Goal: Transaction & Acquisition: Purchase product/service

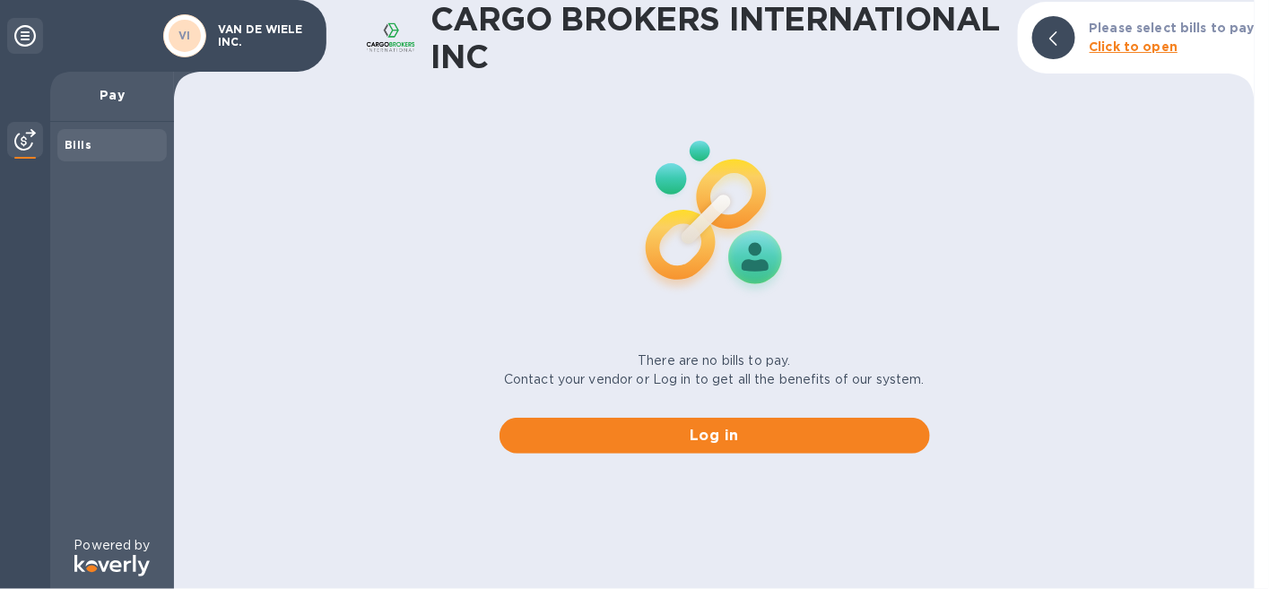
click at [1106, 44] on b "Click to open" at bounding box center [1133, 46] width 89 height 14
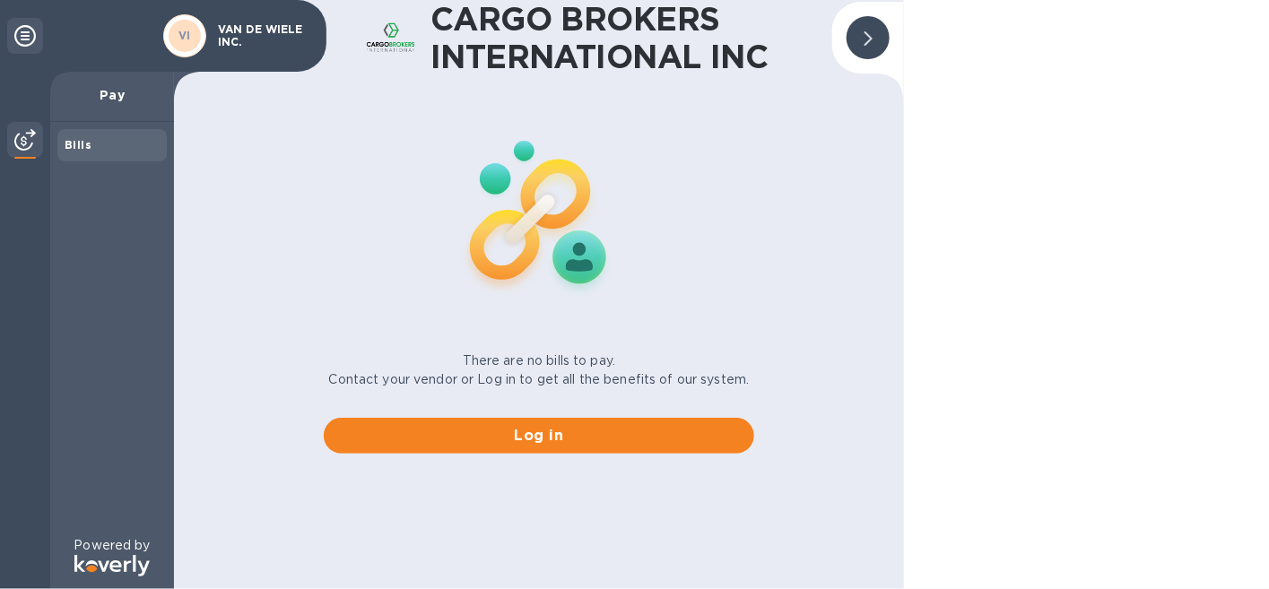
click at [110, 143] on div "Bills" at bounding box center [112, 145] width 95 height 18
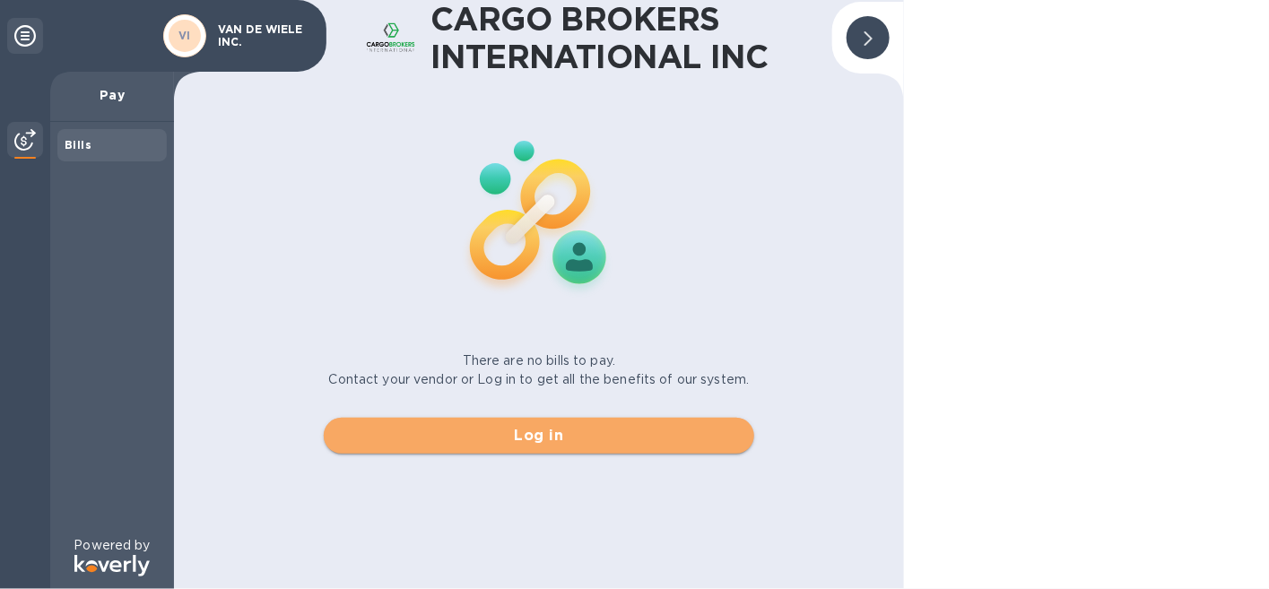
click at [477, 442] on span "Log in" at bounding box center [539, 436] width 402 height 22
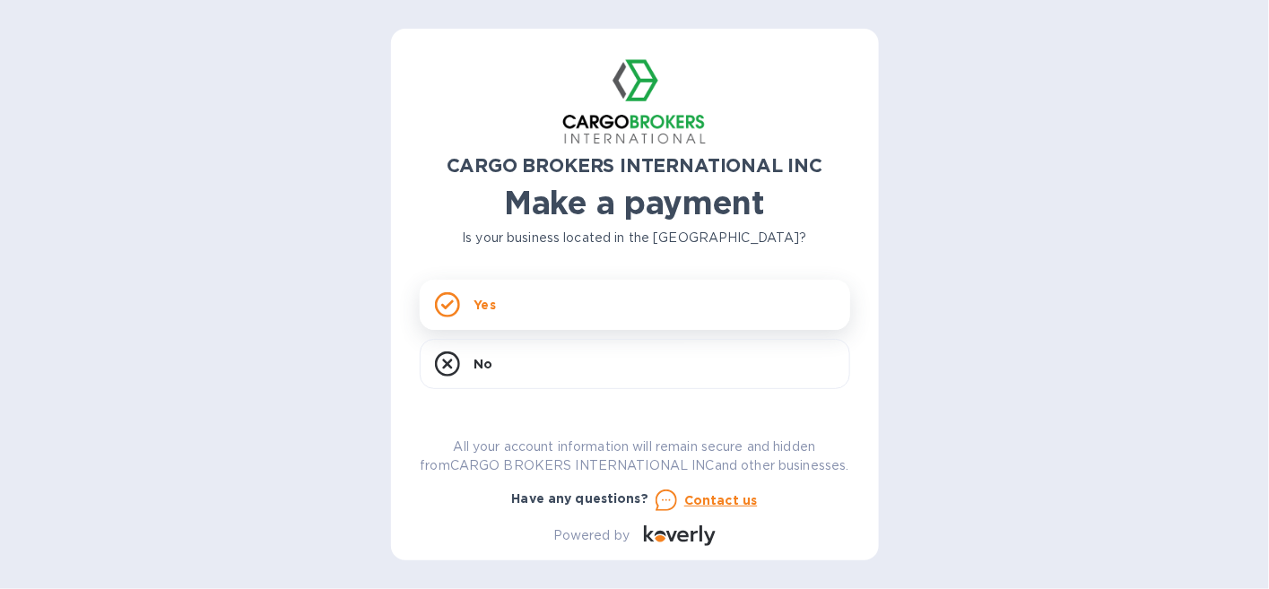
click at [583, 303] on div "Yes" at bounding box center [635, 305] width 430 height 50
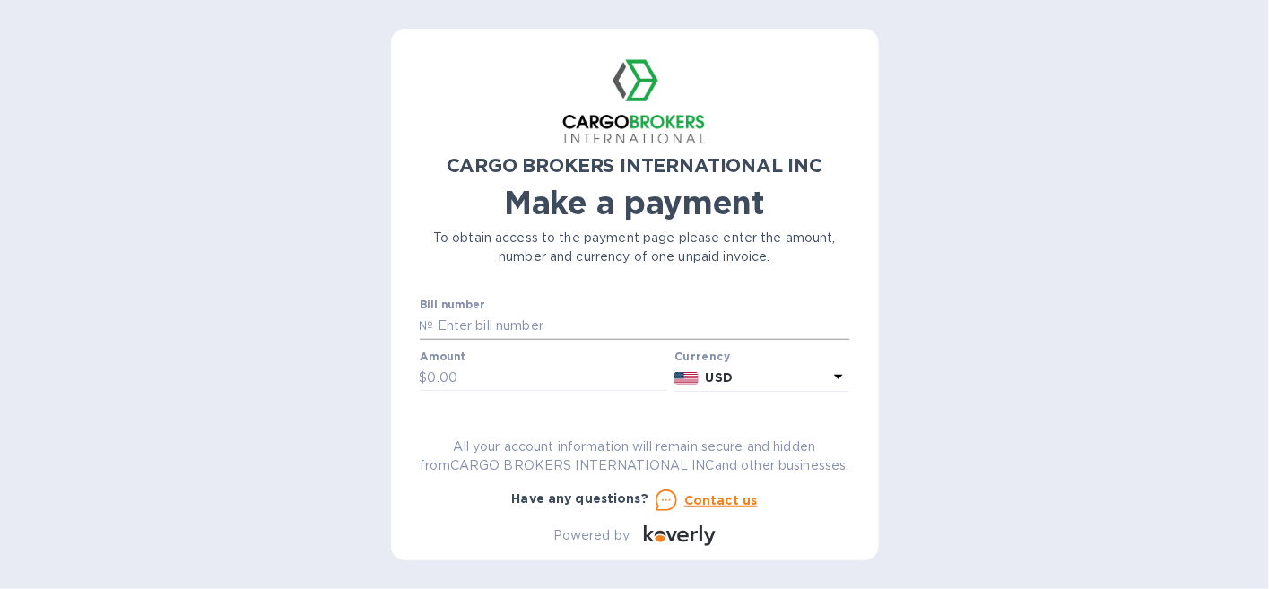
click at [519, 331] on input "text" at bounding box center [642, 326] width 416 height 27
type input "S00018040"
drag, startPoint x: 482, startPoint y: 378, endPoint x: 368, endPoint y: 368, distance: 115.3
click at [372, 368] on div "CARGO BROKERS INTERNATIONAL INC Make a payment To obtain access to the payment …" at bounding box center [634, 294] width 1269 height 589
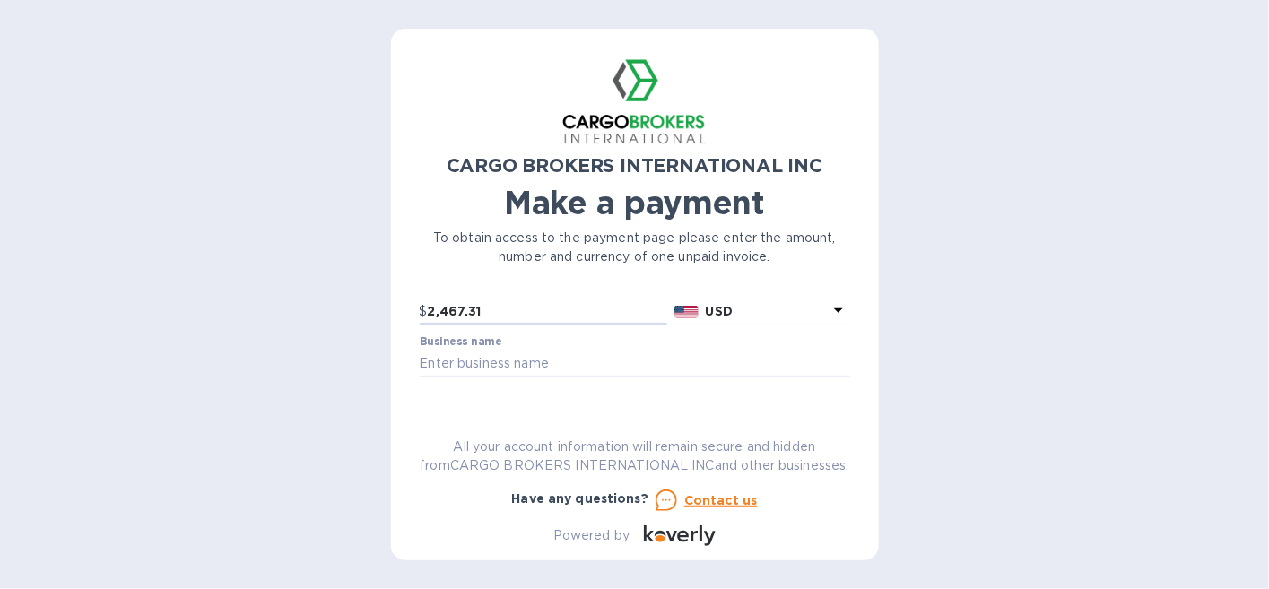
scroll to position [112, 0]
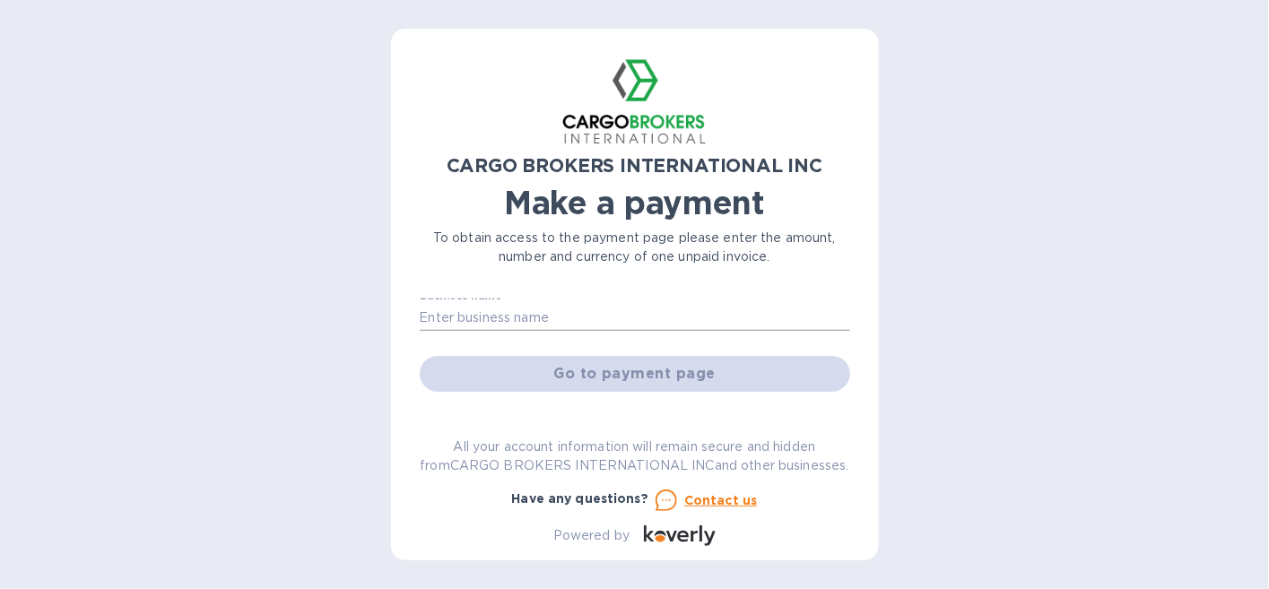
type input "2,467.31"
click at [602, 324] on input "text" at bounding box center [635, 317] width 430 height 27
type input "VAN DE WIELE INC."
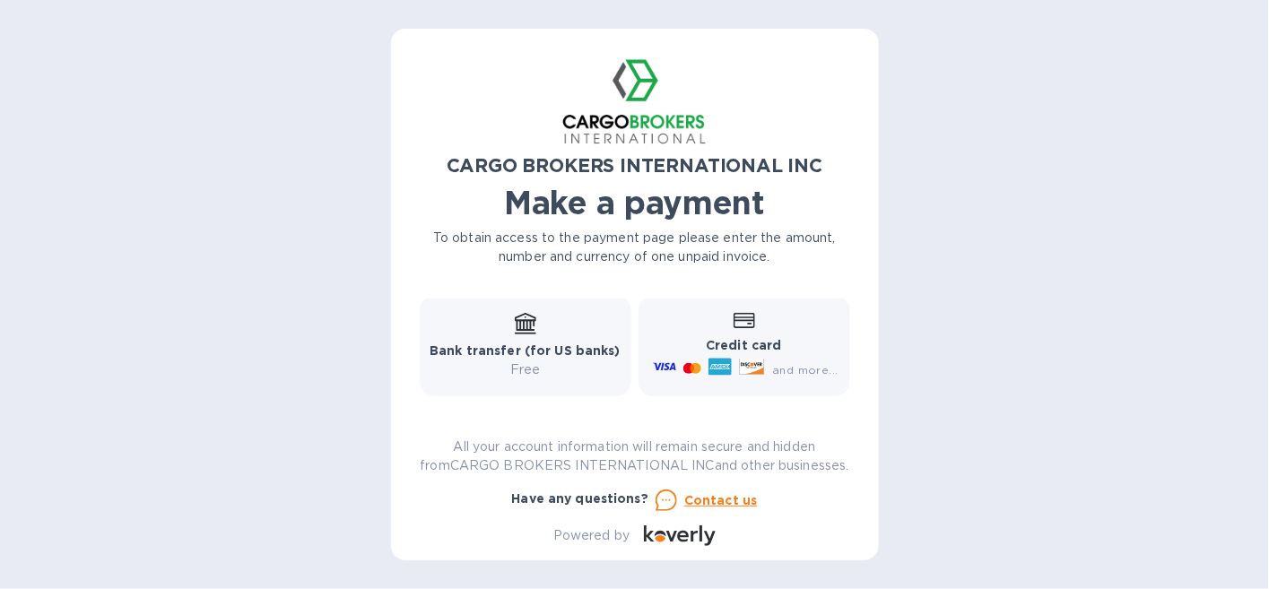
scroll to position [273, 0]
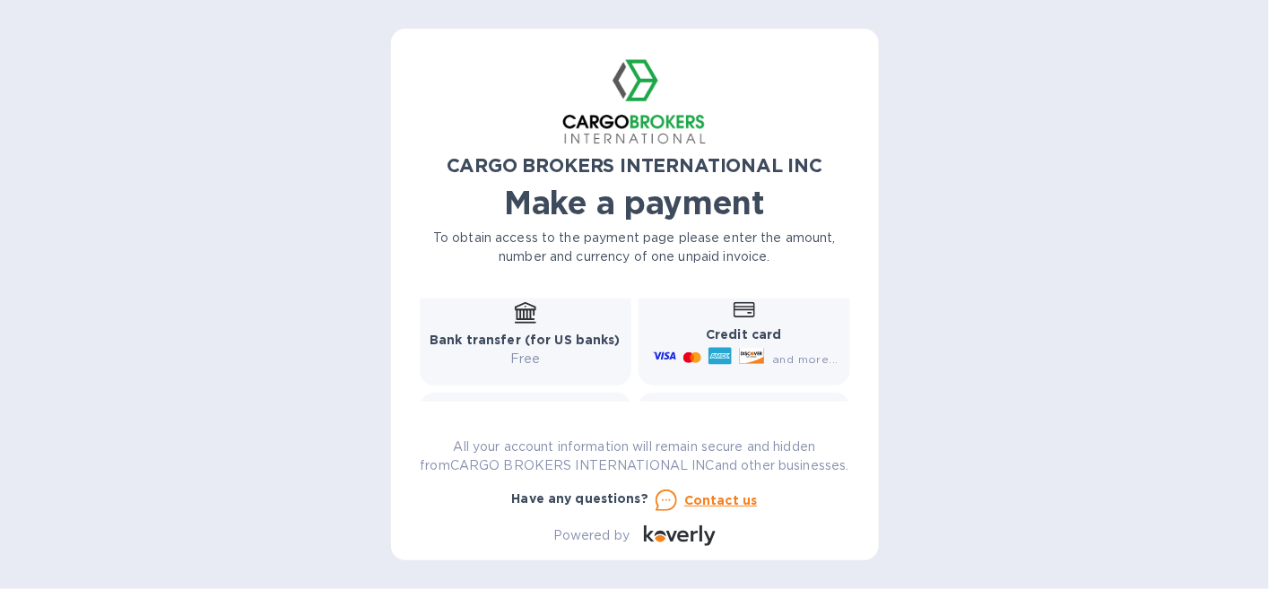
click at [570, 344] on b "Bank transfer (for US banks)" at bounding box center [525, 340] width 191 height 14
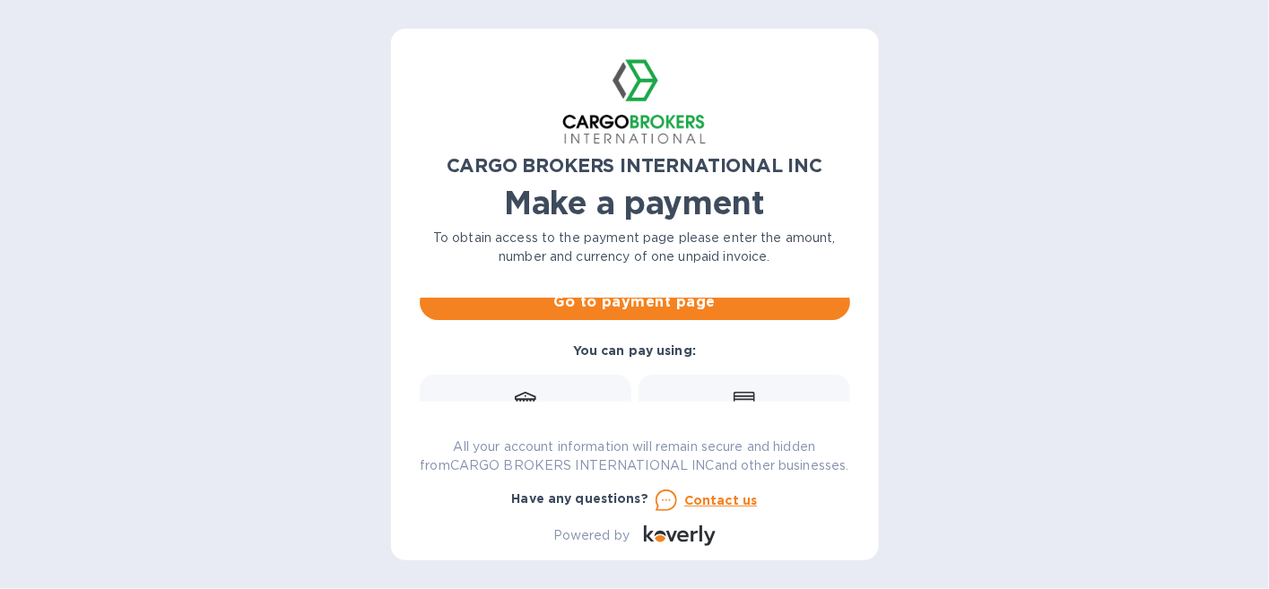
scroll to position [179, 0]
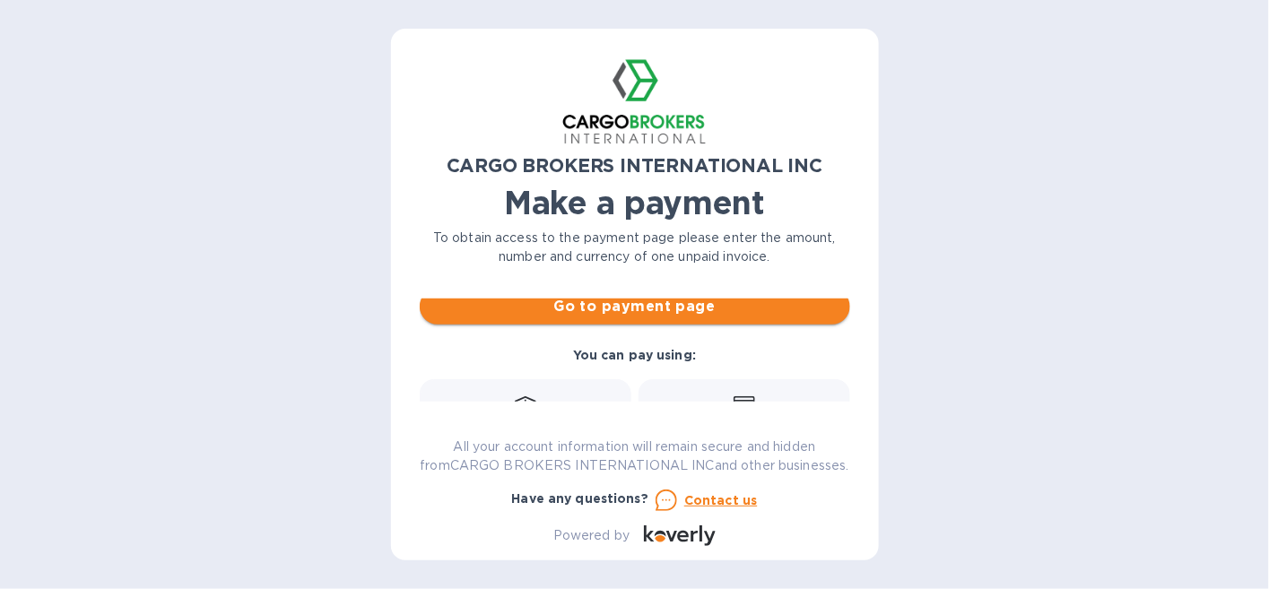
click at [672, 308] on span "Go to payment page" at bounding box center [635, 307] width 402 height 22
